Goal: Communication & Community: Answer question/provide support

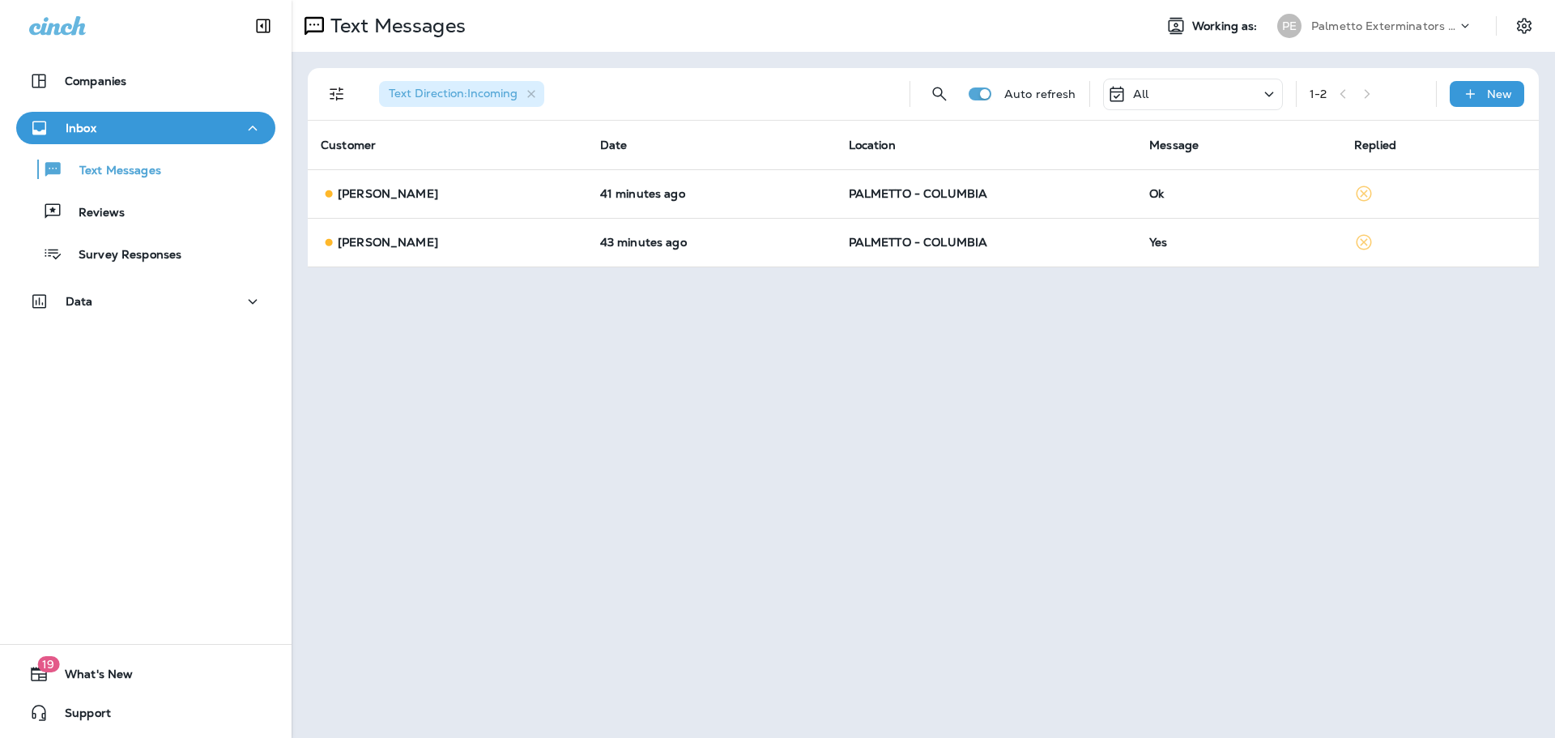
click at [1197, 97] on div "All" at bounding box center [1193, 95] width 180 height 32
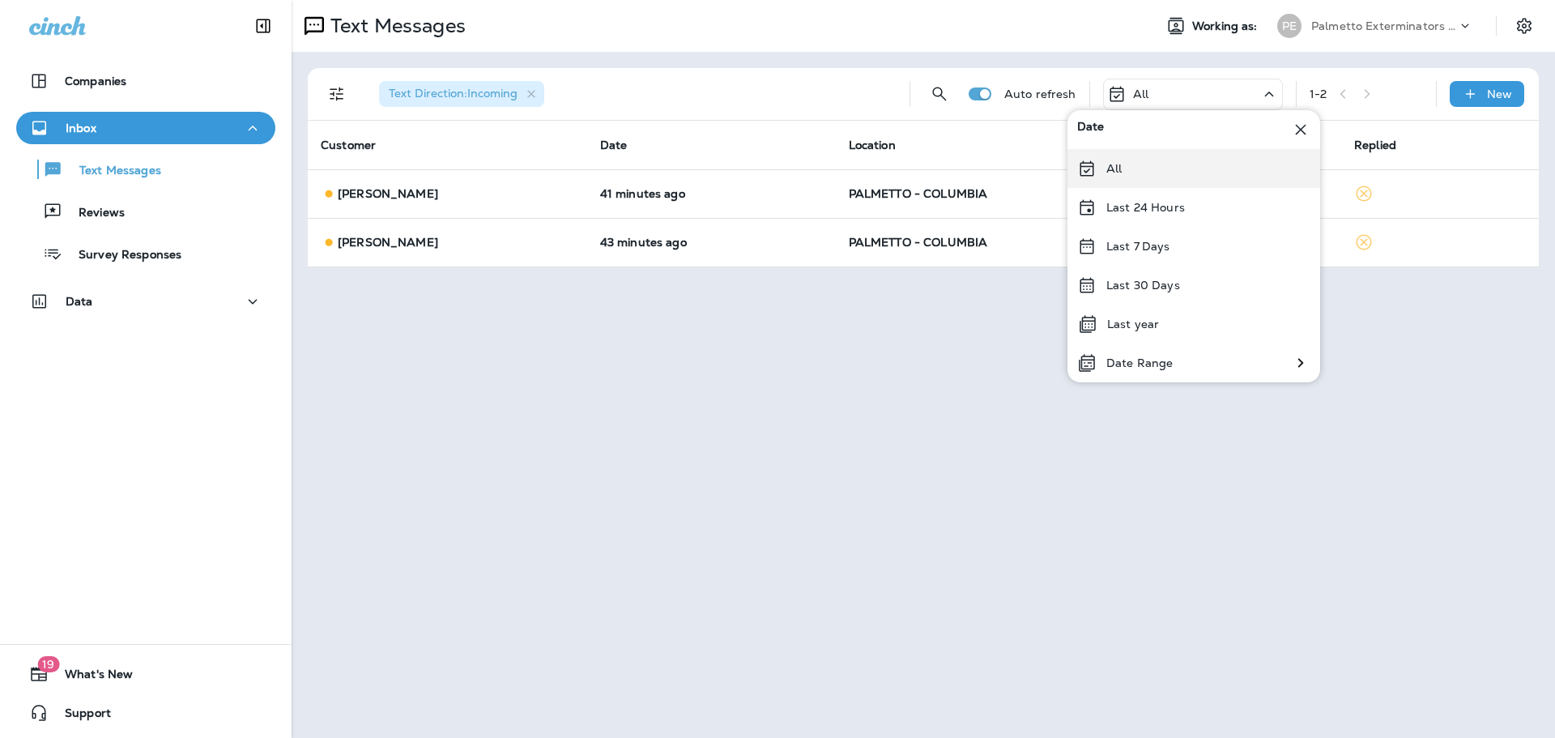
click at [1090, 172] on icon at bounding box center [1086, 168] width 19 height 19
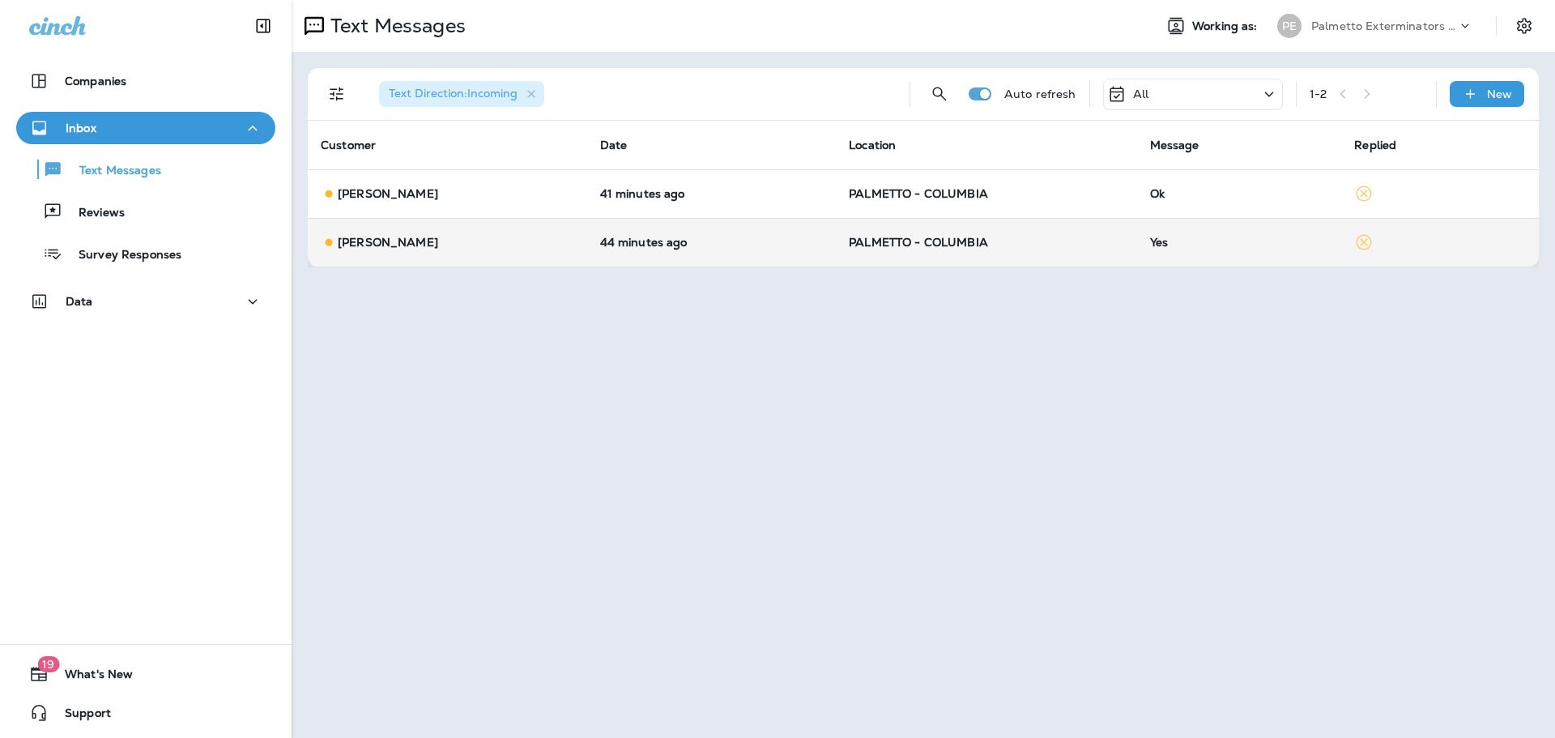
click at [1141, 242] on td "Yes" at bounding box center [1239, 242] width 205 height 49
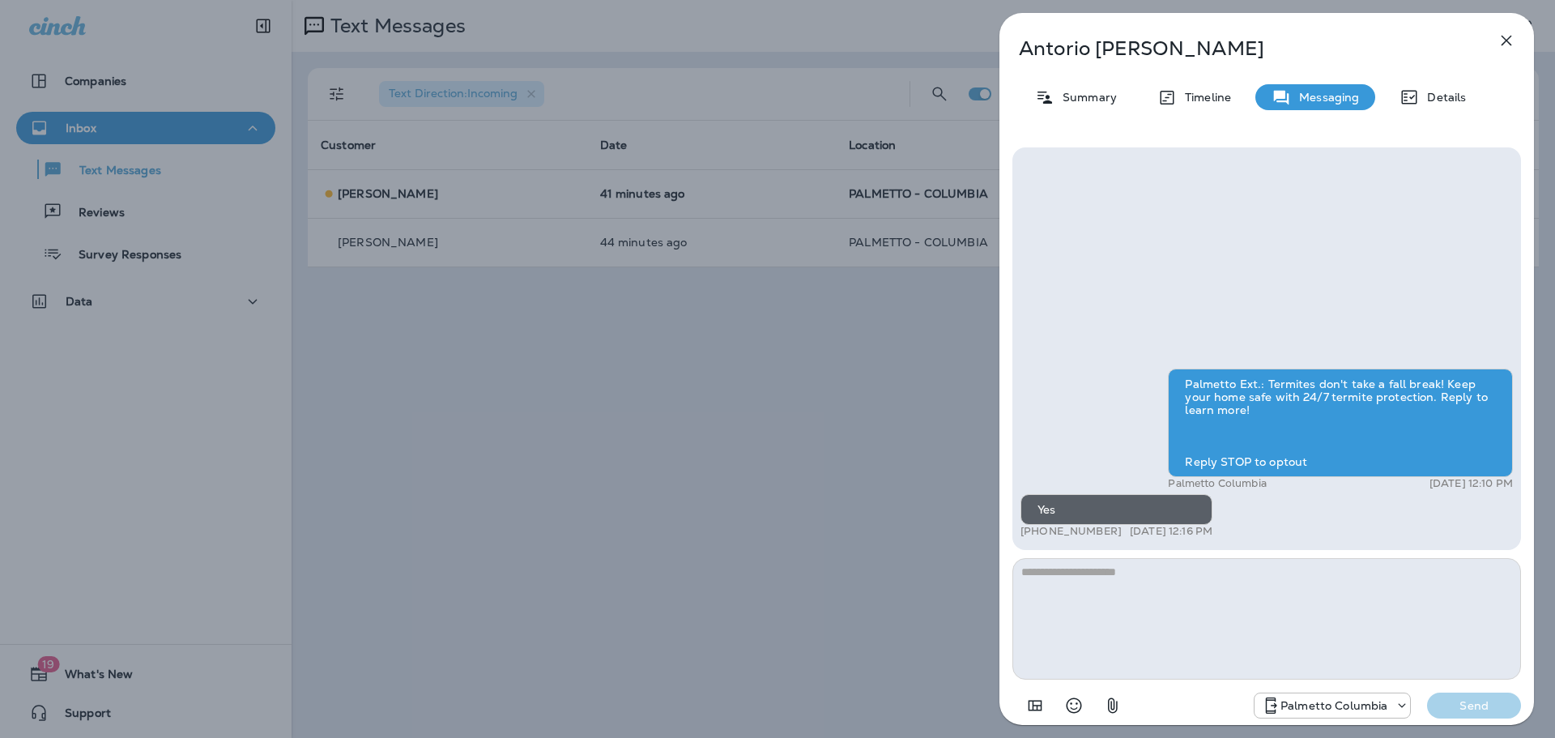
click at [1150, 590] on textarea at bounding box center [1266, 618] width 509 height 121
type textarea "*"
type textarea "**********"
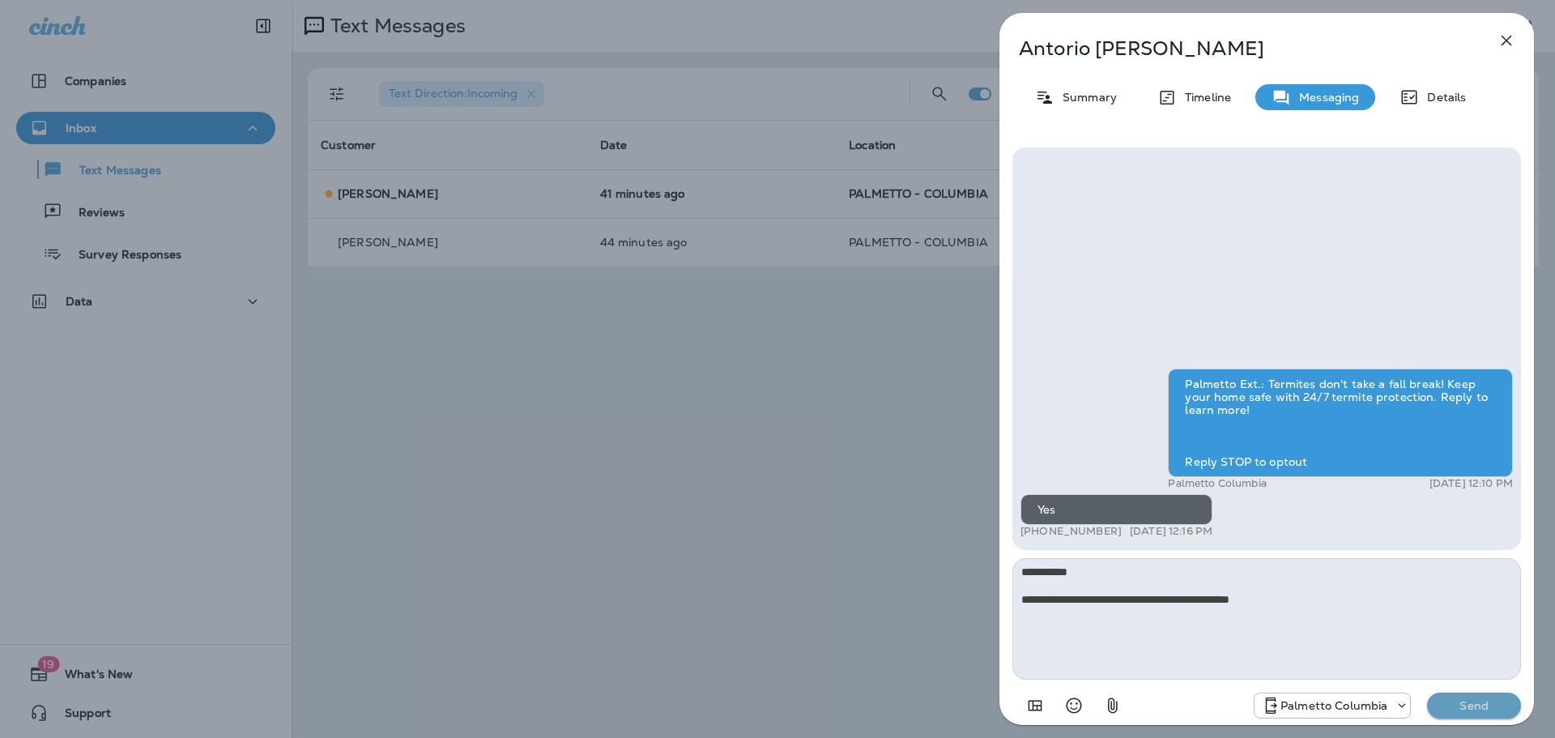
click at [1497, 701] on p "Send" at bounding box center [1474, 705] width 68 height 15
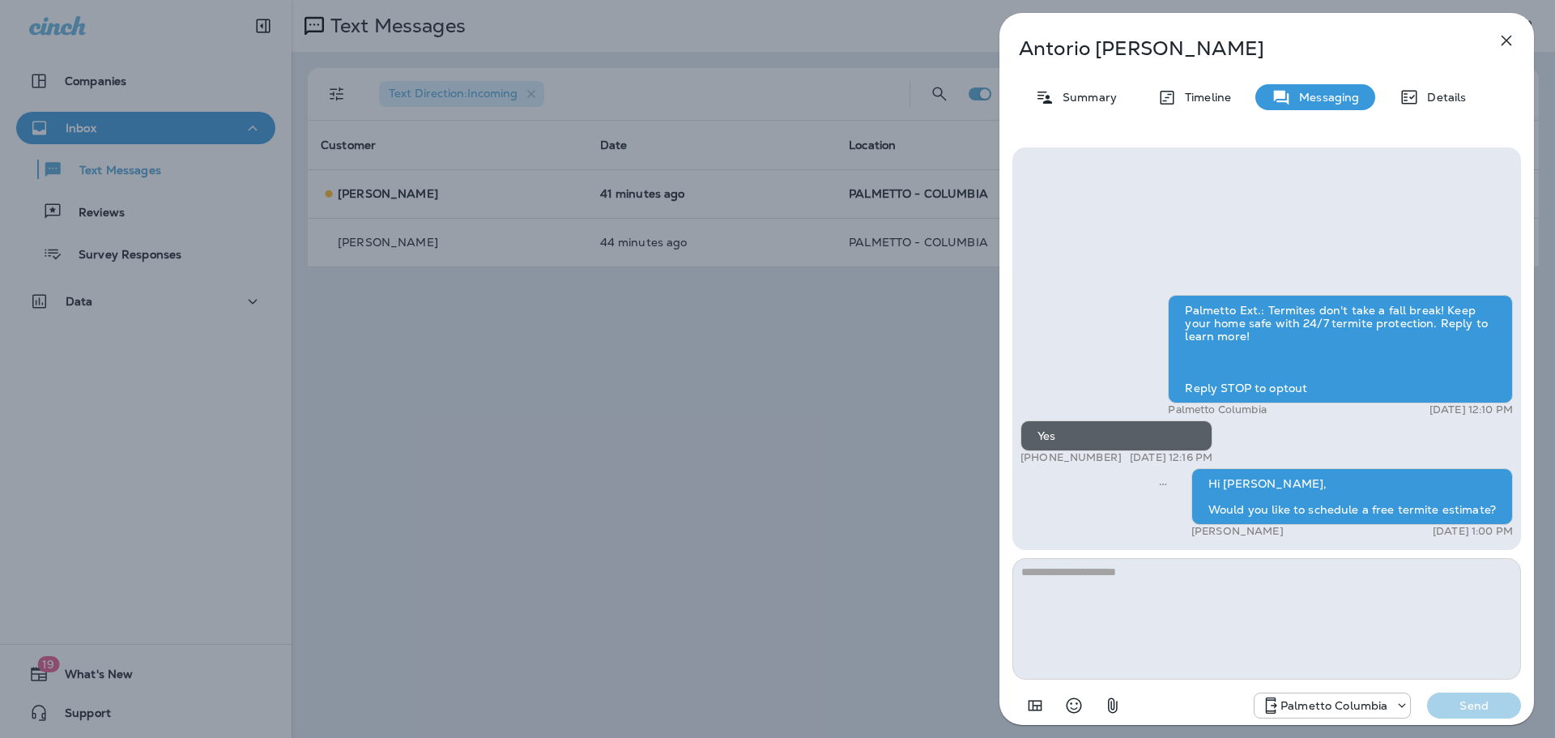
click at [1501, 39] on icon "button" at bounding box center [1506, 40] width 19 height 19
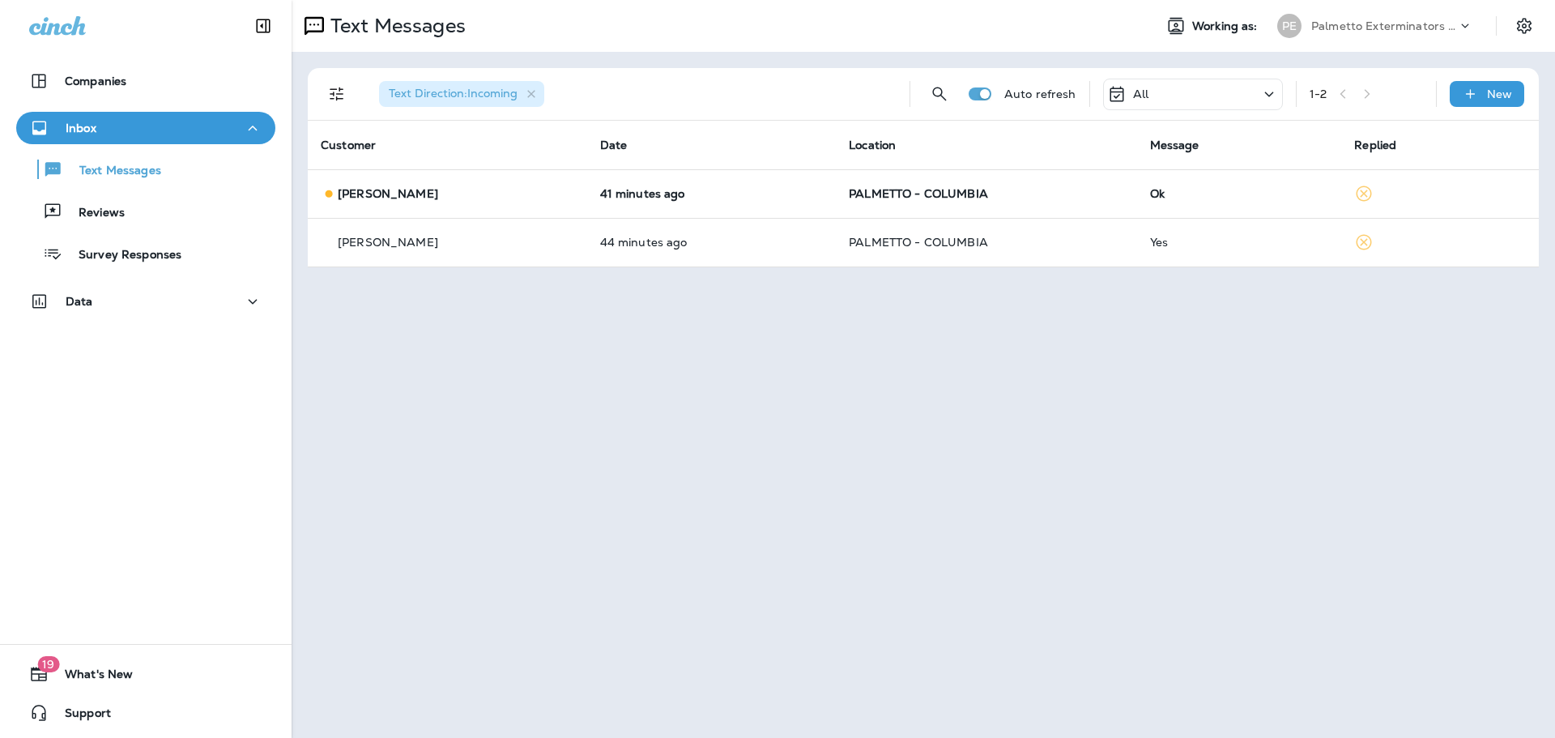
click at [1230, 191] on div "Ok" at bounding box center [1239, 193] width 179 height 13
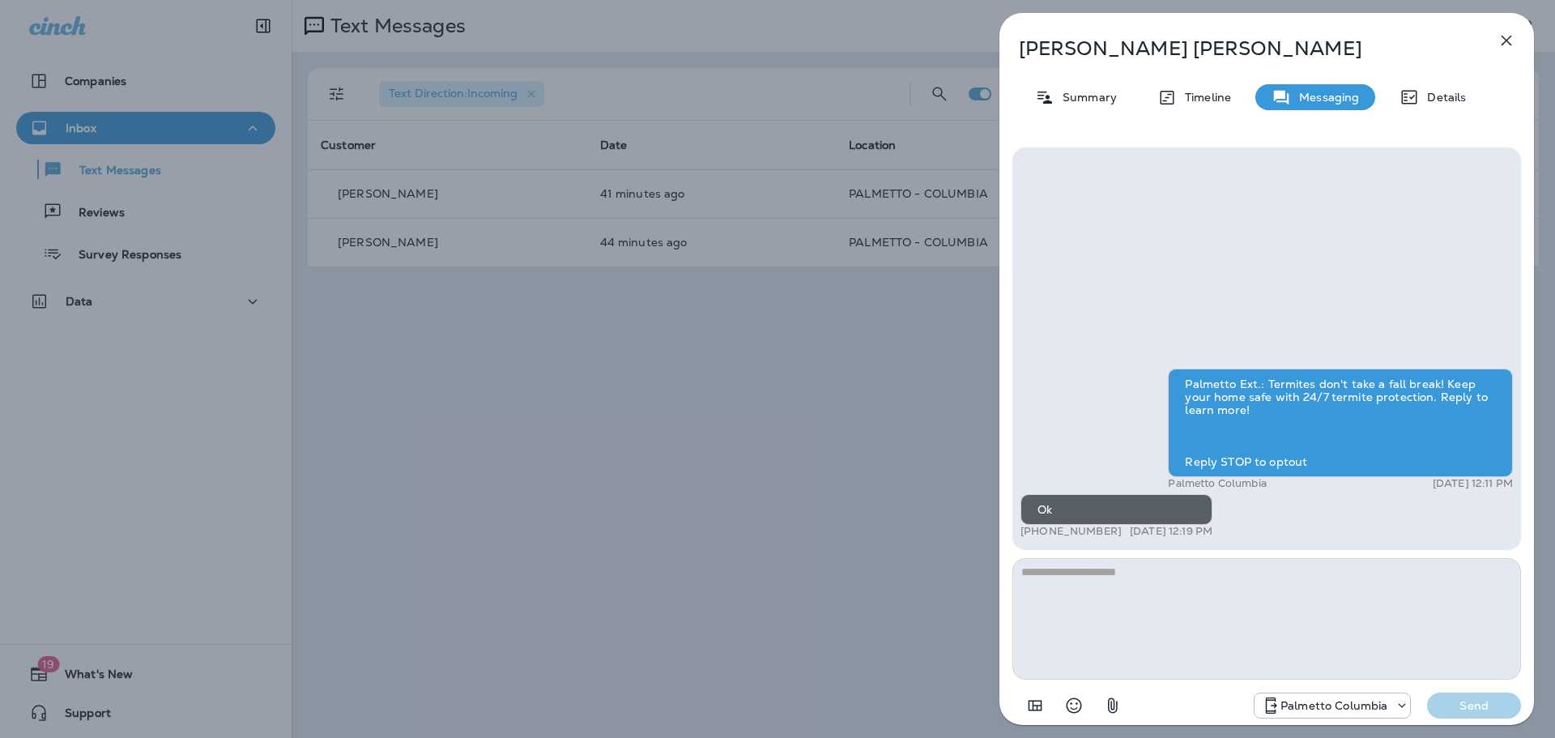
click at [1088, 592] on textarea at bounding box center [1266, 618] width 509 height 121
type textarea "**********"
click at [1475, 715] on button "Send" at bounding box center [1474, 705] width 94 height 26
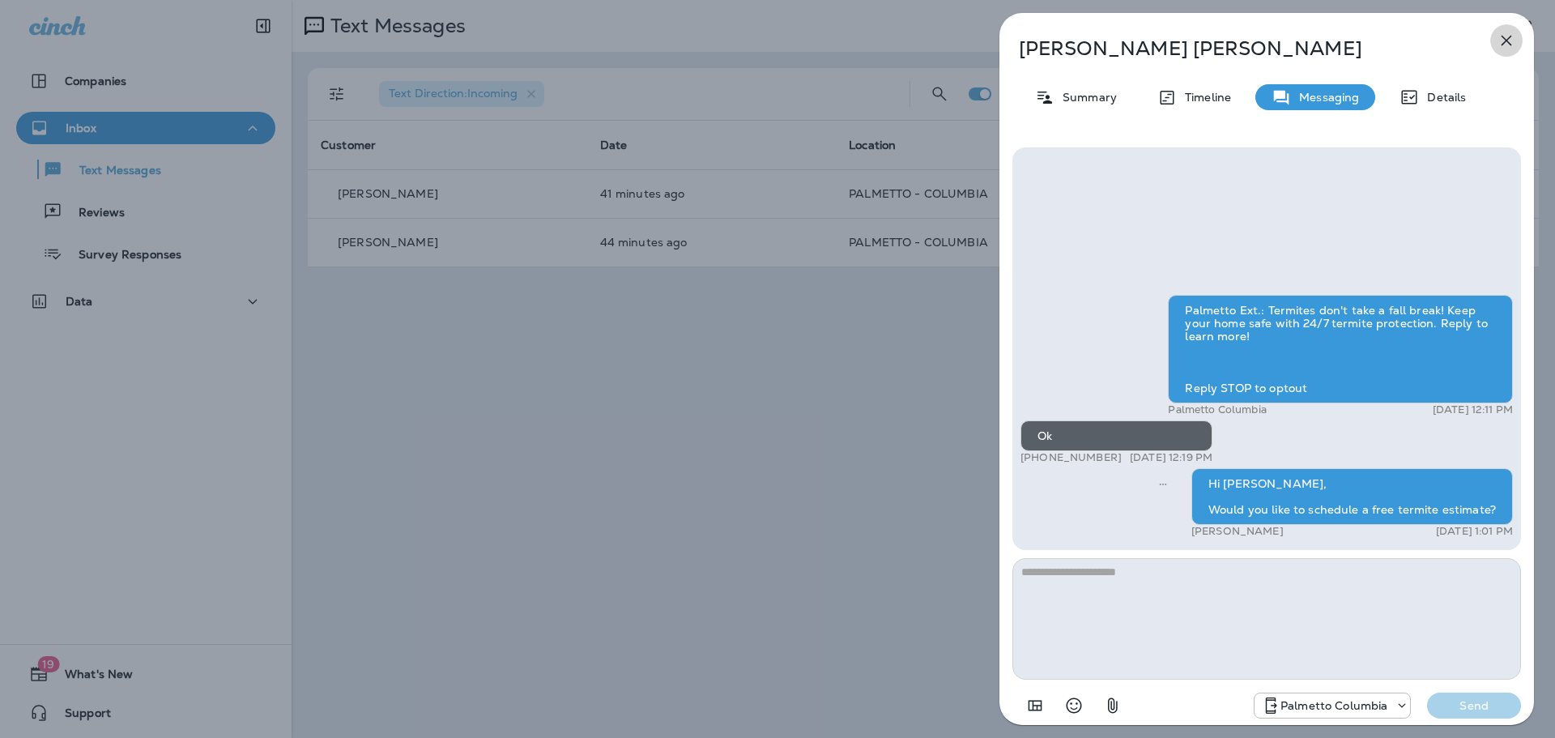
click at [1506, 35] on icon "button" at bounding box center [1506, 40] width 19 height 19
